Goal: Answer question/provide support: Share knowledge or assist other users

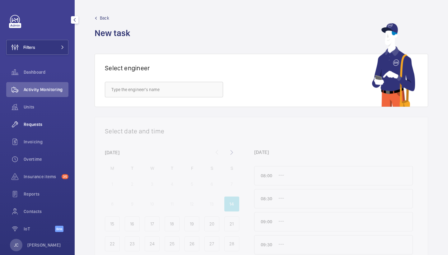
click at [32, 126] on span "Requests" at bounding box center [46, 124] width 45 height 6
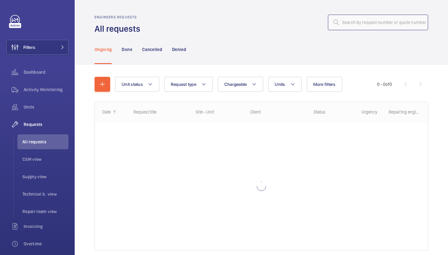
click at [404, 21] on input "text" at bounding box center [378, 23] width 100 height 16
paste input "R25-10505"
type input "R25-10505"
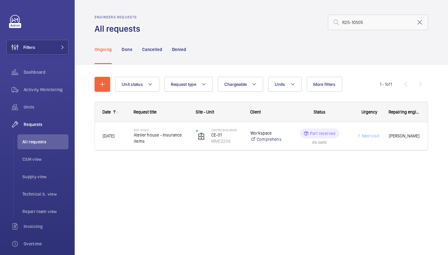
click at [139, 144] on span "Atelier house - Insurance items" at bounding box center [161, 138] width 54 height 12
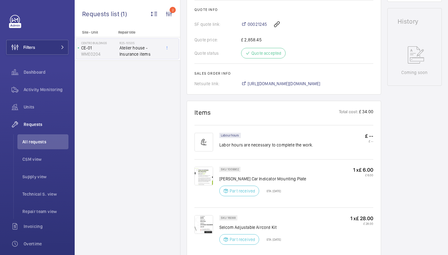
scroll to position [276, 0]
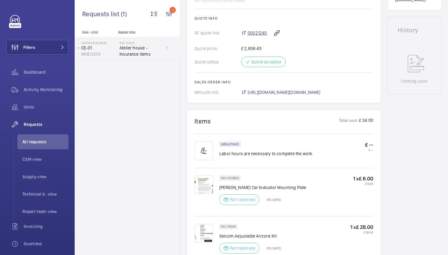
click at [261, 34] on span "00021245" at bounding box center [257, 33] width 19 height 6
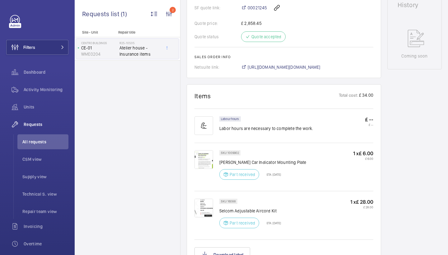
scroll to position [302, 0]
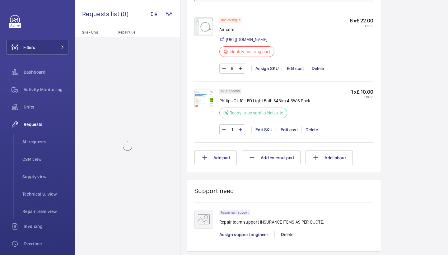
scroll to position [514, 0]
click at [207, 101] on img at bounding box center [204, 97] width 19 height 19
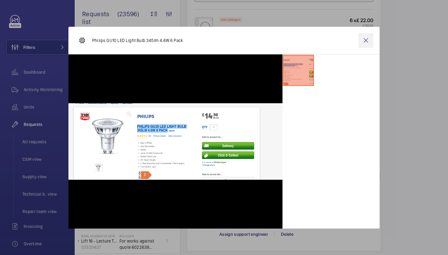
click at [366, 40] on wm-front-icon-button at bounding box center [366, 40] width 15 height 15
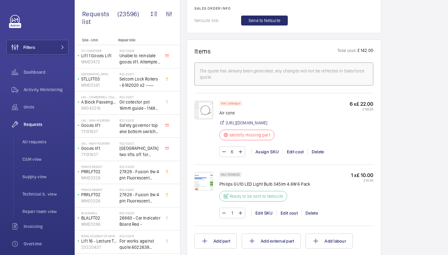
scroll to position [492, 0]
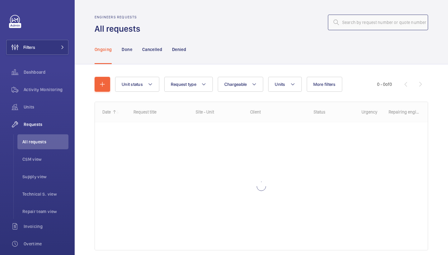
click at [358, 26] on input "text" at bounding box center [378, 23] width 100 height 16
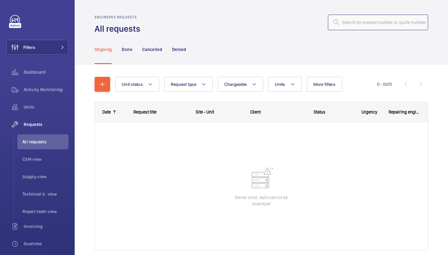
paste input "R25-12170"
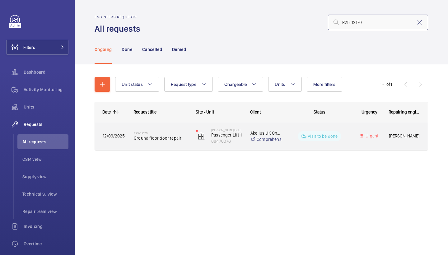
type input "R25-12170"
click at [162, 130] on div "R25-12170 Ground floor door repair" at bounding box center [161, 136] width 54 height 18
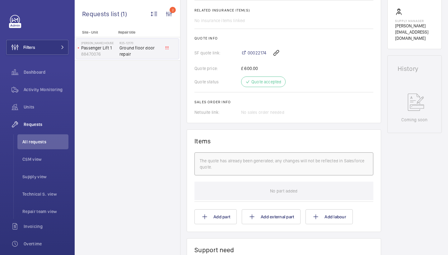
scroll to position [414, 0]
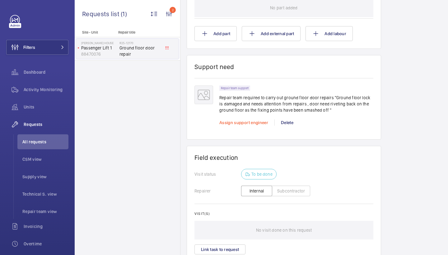
click at [250, 124] on span "Assign support engineer" at bounding box center [243, 122] width 49 height 5
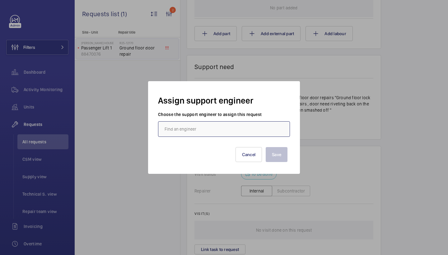
click at [213, 132] on input "text" at bounding box center [224, 129] width 132 height 16
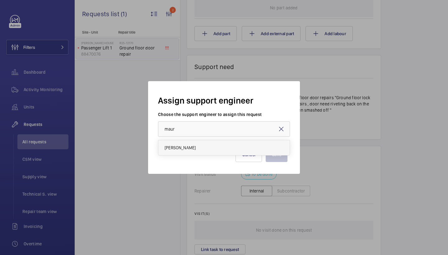
click at [199, 146] on mat-option "[PERSON_NAME]" at bounding box center [223, 147] width 131 height 15
type input "[PERSON_NAME]"
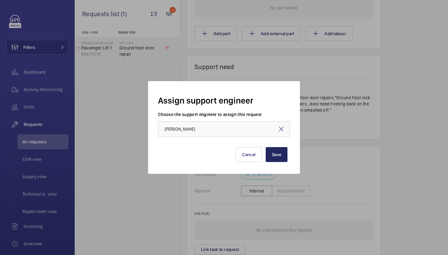
click at [276, 157] on button "Save" at bounding box center [277, 154] width 22 height 15
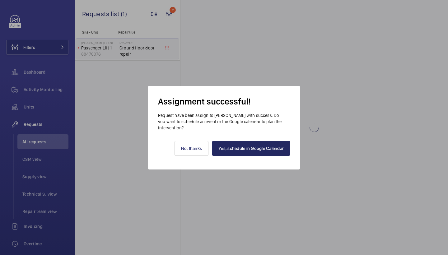
click at [273, 151] on link "Yes, schedule in Google Calendar" at bounding box center [251, 148] width 78 height 15
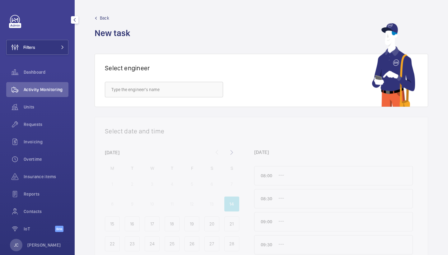
click at [55, 95] on div "Activity Monitoring" at bounding box center [37, 89] width 62 height 15
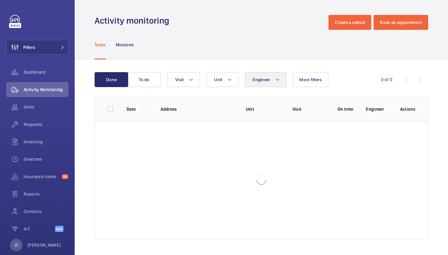
click at [259, 77] on button "Engineer" at bounding box center [266, 79] width 42 height 15
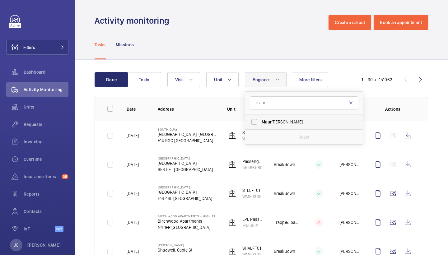
type input "maur"
click at [282, 122] on span "Maur ice [PERSON_NAME]" at bounding box center [305, 122] width 86 height 6
click at [261, 122] on input "Maur ice [PERSON_NAME]" at bounding box center [254, 122] width 12 height 12
checkbox input "true"
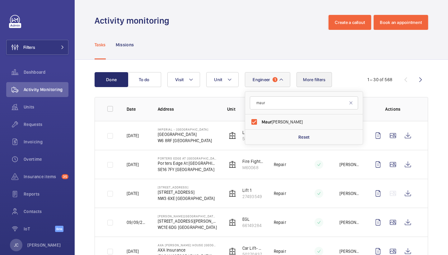
click at [314, 76] on button "More filters" at bounding box center [314, 79] width 35 height 15
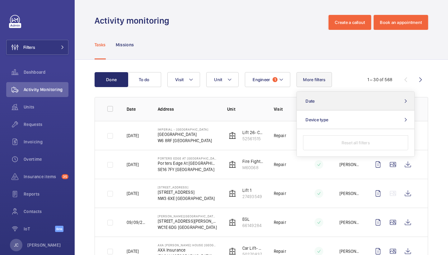
click at [320, 108] on button "Date" at bounding box center [356, 101] width 118 height 19
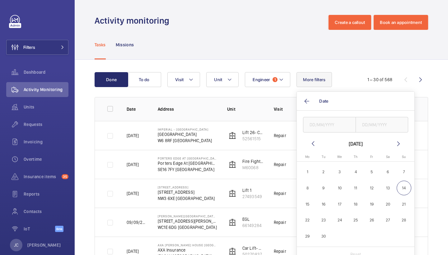
click at [322, 188] on span "9" at bounding box center [324, 188] width 15 height 15
type input "09/09/2025"
click at [375, 128] on input "text" at bounding box center [382, 125] width 53 height 16
click at [327, 191] on span "9" at bounding box center [324, 188] width 15 height 15
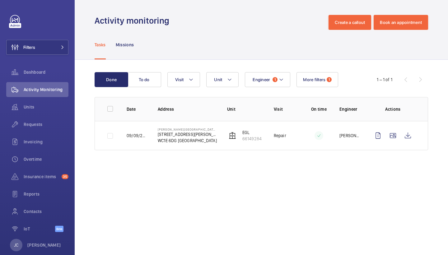
click at [266, 43] on div "Tasks Missions" at bounding box center [262, 45] width 334 height 30
click at [285, 81] on button "Engineer 1" at bounding box center [267, 79] width 45 height 15
